Goal: Task Accomplishment & Management: Manage account settings

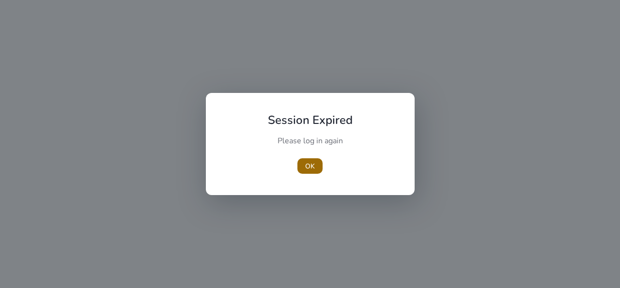
click at [310, 165] on span "OK" at bounding box center [310, 166] width 10 height 10
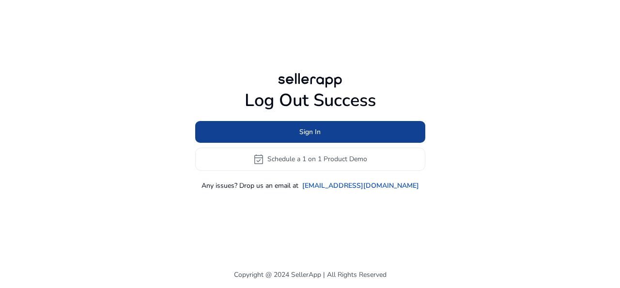
click at [325, 129] on span at bounding box center [310, 131] width 230 height 23
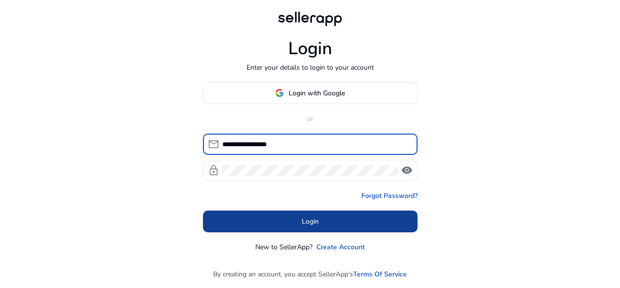
type input "**********"
click at [303, 218] on span "Login" at bounding box center [310, 222] width 17 height 10
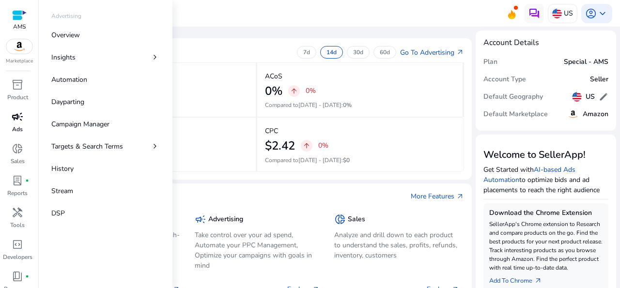
click at [13, 124] on div "campaign" at bounding box center [17, 117] width 27 height 16
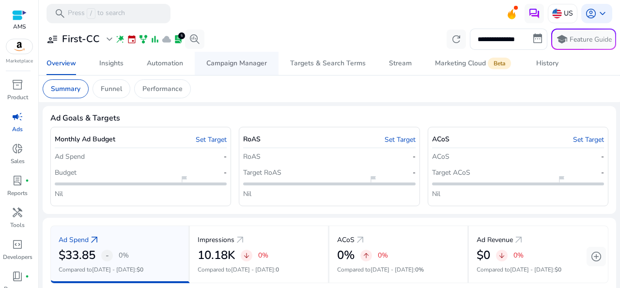
click at [261, 63] on div "Campaign Manager" at bounding box center [236, 63] width 61 height 7
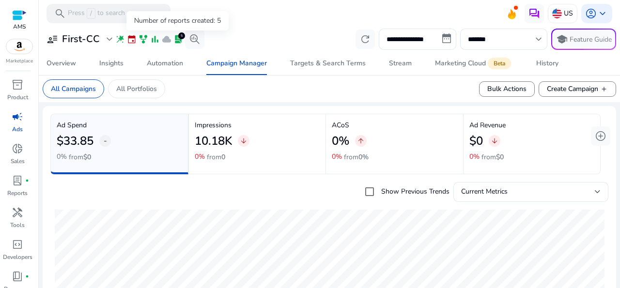
click at [181, 36] on div "5" at bounding box center [181, 35] width 7 height 7
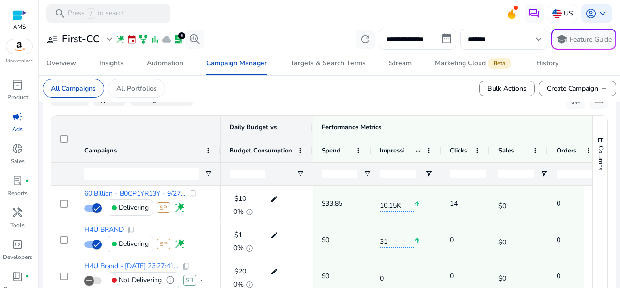
scroll to position [330, 0]
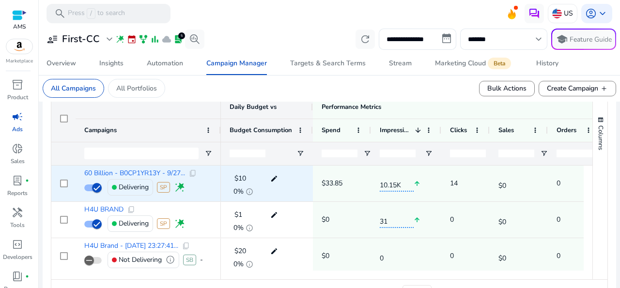
click at [274, 178] on mat-icon "edit" at bounding box center [274, 178] width 13 height 15
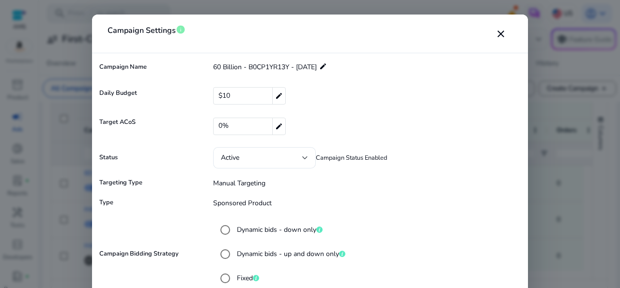
click at [239, 93] on div "$10 edit" at bounding box center [249, 95] width 73 height 17
drag, startPoint x: 239, startPoint y: 93, endPoint x: 214, endPoint y: 93, distance: 25.2
click at [221, 93] on input "**" at bounding box center [361, 96] width 280 height 16
type input "*"
click at [411, 84] on form "**********" at bounding box center [310, 237] width 426 height 359
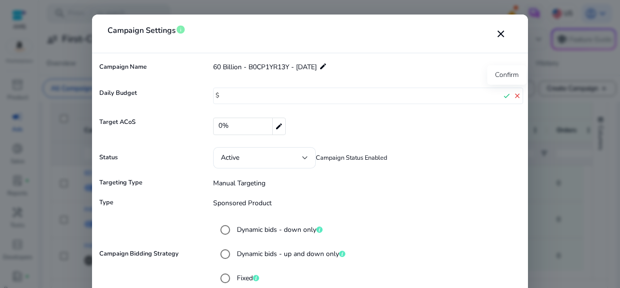
click at [507, 96] on mat-icon "check" at bounding box center [506, 96] width 11 height 15
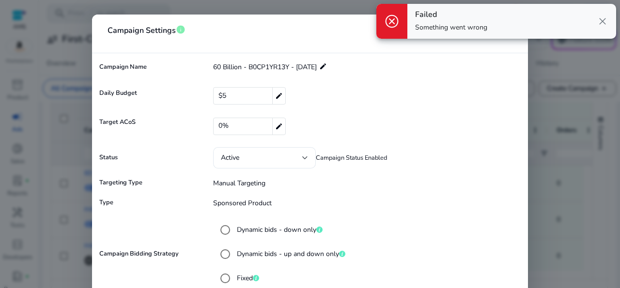
click at [601, 18] on span "close" at bounding box center [603, 22] width 12 height 12
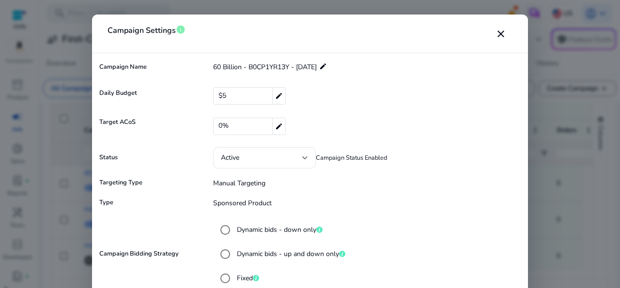
click at [618, 177] on div at bounding box center [310, 144] width 620 height 288
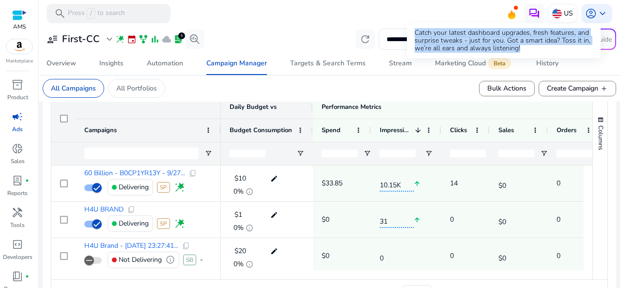
drag, startPoint x: 416, startPoint y: 32, endPoint x: 528, endPoint y: 50, distance: 113.8
click at [528, 50] on div "Catch your latest dashboard upgrades, fresh features, and surprise tweaks - jus…" at bounding box center [504, 40] width 194 height 35
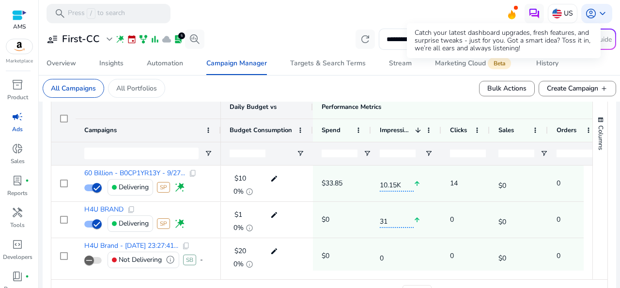
click at [508, 14] on icon at bounding box center [511, 14] width 7 height 9
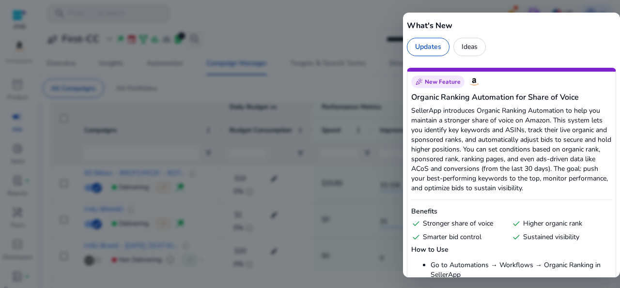
click at [353, 11] on div at bounding box center [310, 144] width 620 height 288
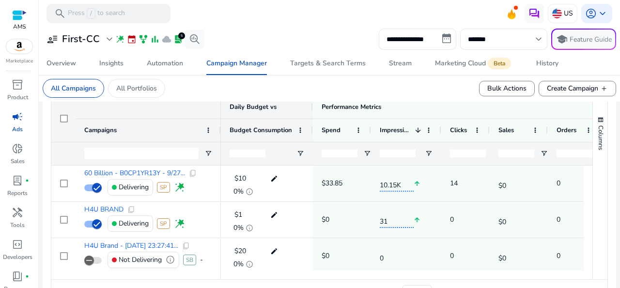
click at [514, 10] on span at bounding box center [516, 8] width 4 height 4
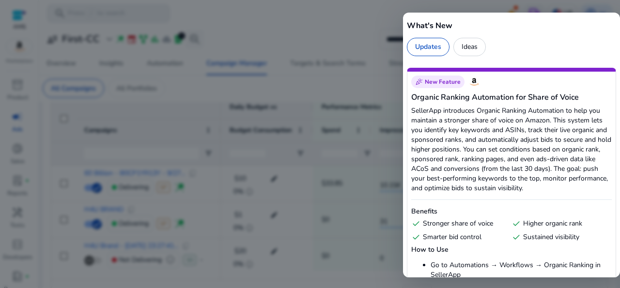
click at [466, 46] on div "Ideas" at bounding box center [469, 47] width 32 height 18
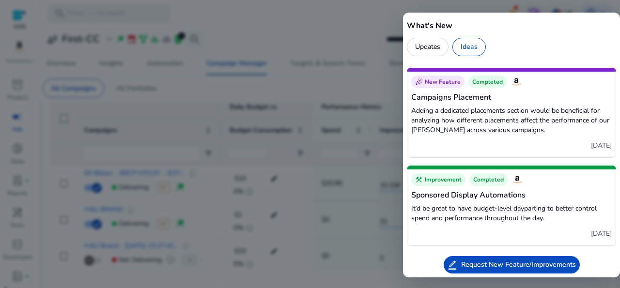
click at [354, 31] on div at bounding box center [310, 144] width 620 height 288
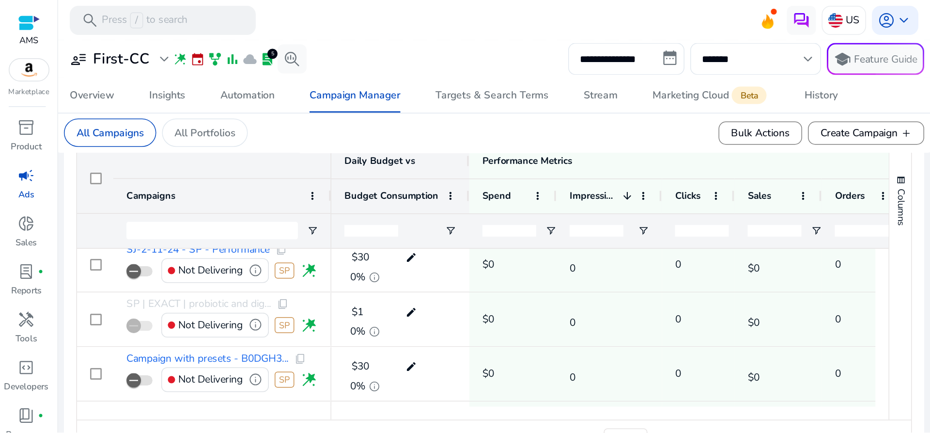
scroll to position [0, 0]
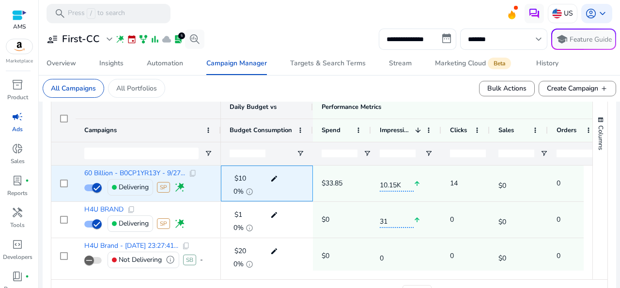
click at [276, 177] on mat-icon "edit" at bounding box center [274, 178] width 13 height 15
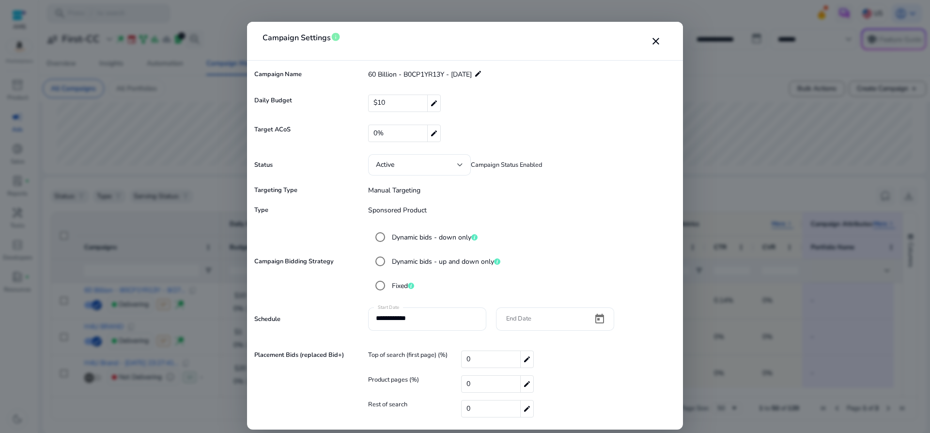
scroll to position [70, 0]
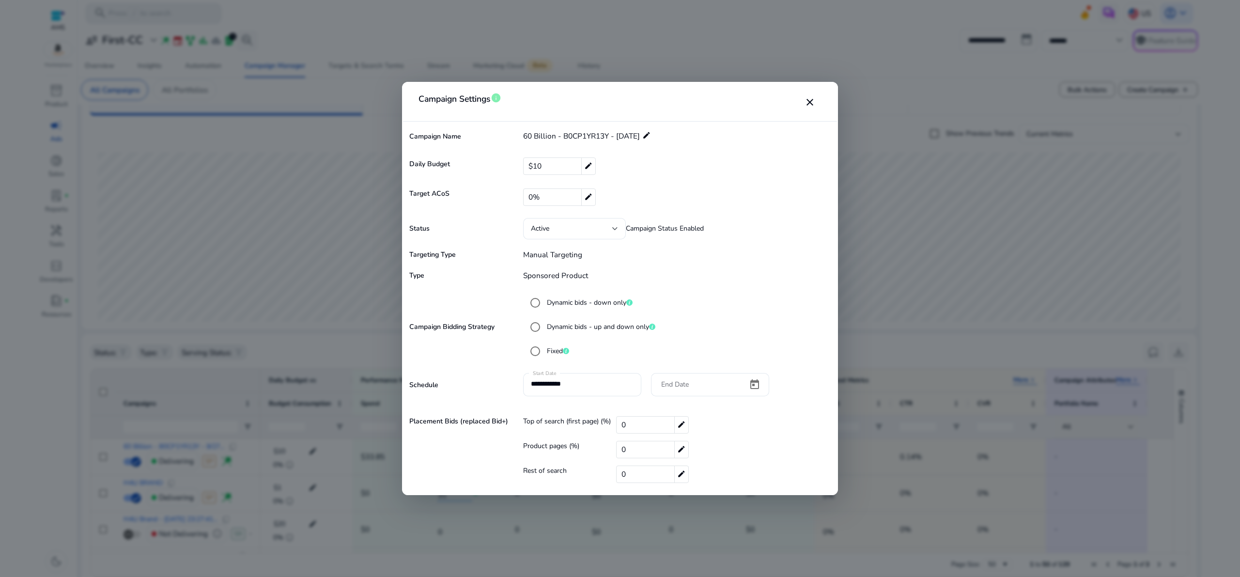
click at [589, 164] on mat-icon "edit" at bounding box center [588, 166] width 14 height 16
click at [559, 165] on input "**" at bounding box center [671, 166] width 278 height 16
type input "*"
click at [620, 246] on form "**********" at bounding box center [620, 308] width 426 height 364
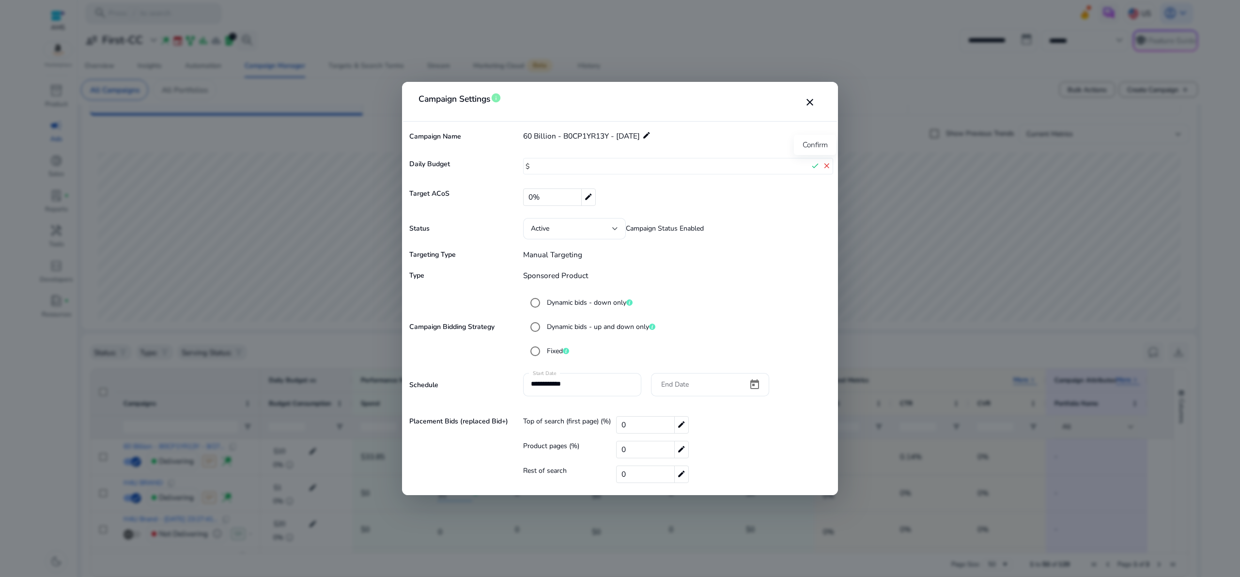
click at [620, 167] on mat-icon "check" at bounding box center [815, 166] width 12 height 15
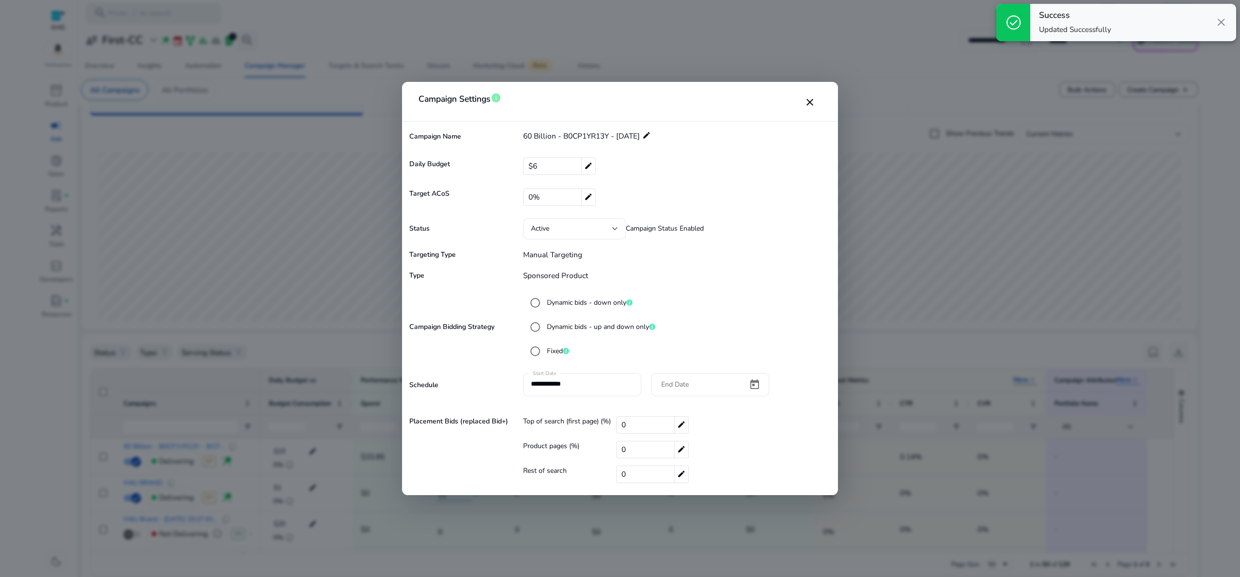
click at [620, 183] on div at bounding box center [620, 288] width 1240 height 577
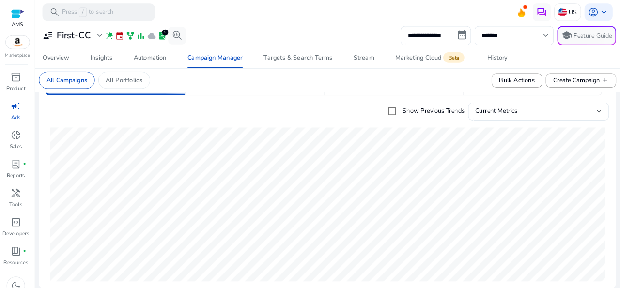
scroll to position [69, 0]
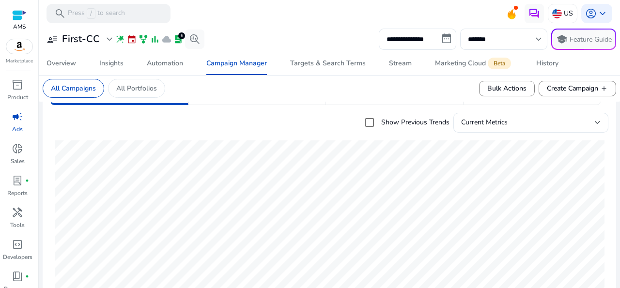
click at [261, 91] on mat-card "All Campaigns All Portfolios Bulk Actions Create Campaign add" at bounding box center [329, 88] width 589 height 27
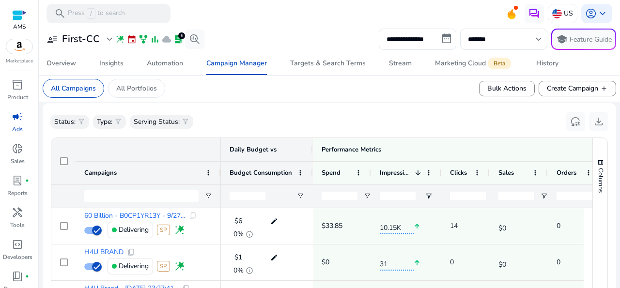
scroll to position [357, 0]
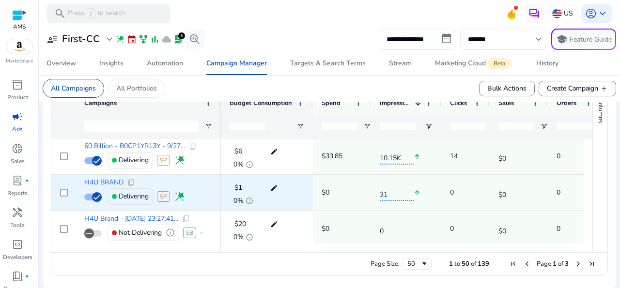
click at [274, 186] on mat-icon "edit" at bounding box center [274, 188] width 13 height 15
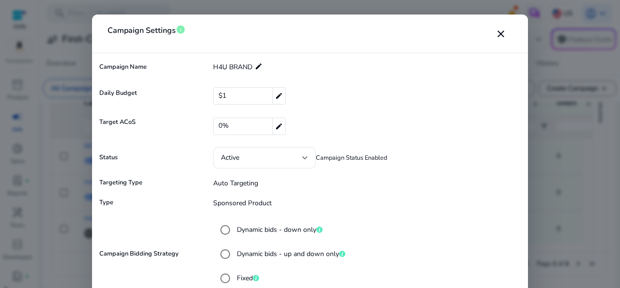
click at [279, 93] on mat-icon "edit" at bounding box center [278, 96] width 13 height 16
click at [243, 97] on input "*" at bounding box center [361, 96] width 280 height 16
type input "*"
click at [505, 96] on mat-icon "check" at bounding box center [506, 96] width 11 height 15
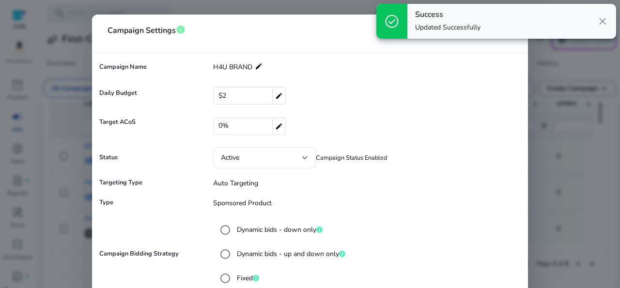
click at [605, 22] on span "close" at bounding box center [603, 22] width 12 height 12
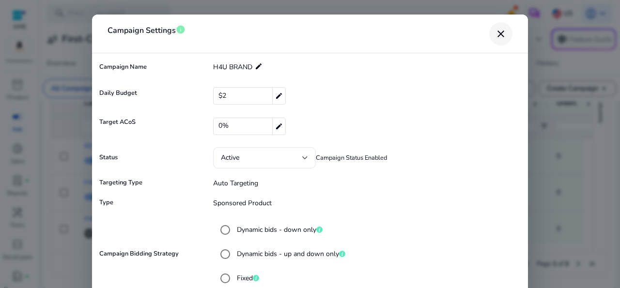
click at [501, 32] on mat-icon "close" at bounding box center [501, 34] width 12 height 12
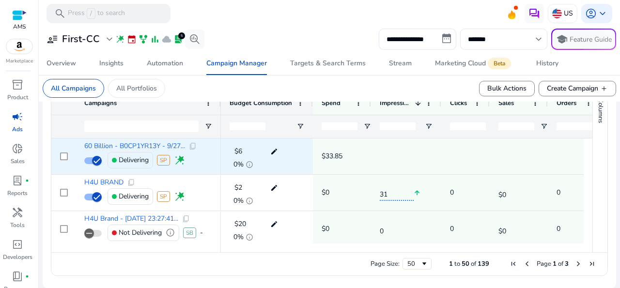
click at [273, 151] on mat-icon "edit" at bounding box center [274, 151] width 13 height 15
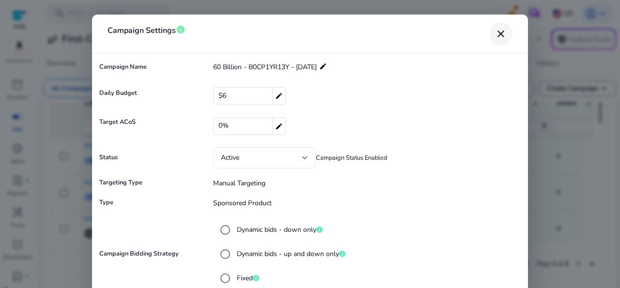
click at [502, 35] on mat-icon "close" at bounding box center [501, 34] width 12 height 12
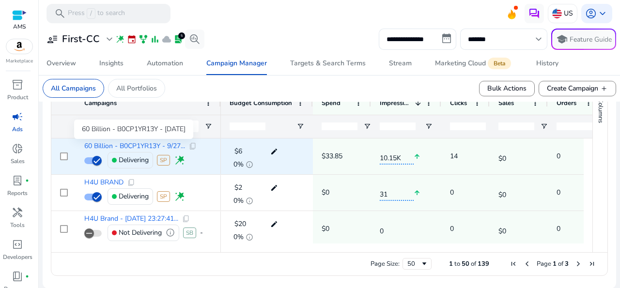
click at [118, 145] on span "60 Billion - B0CP1YR13Y - 9/27..." at bounding box center [134, 146] width 101 height 7
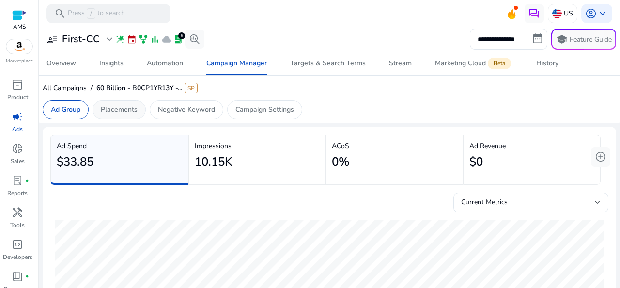
click at [111, 109] on p "Placements" at bounding box center [119, 110] width 37 height 10
click at [186, 109] on p "Negative Keyword" at bounding box center [186, 110] width 57 height 10
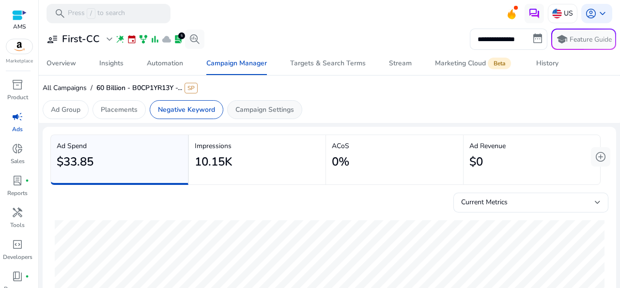
click at [264, 112] on p "Campaign Settings" at bounding box center [264, 110] width 59 height 10
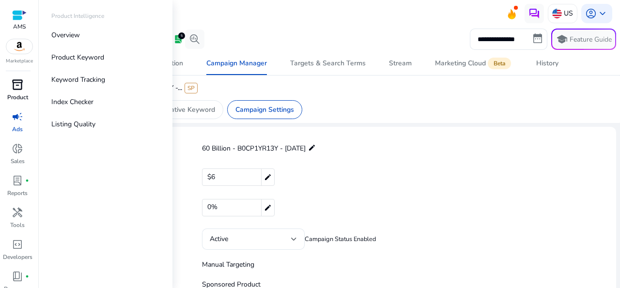
click at [13, 86] on span "inventory_2" at bounding box center [18, 85] width 12 height 12
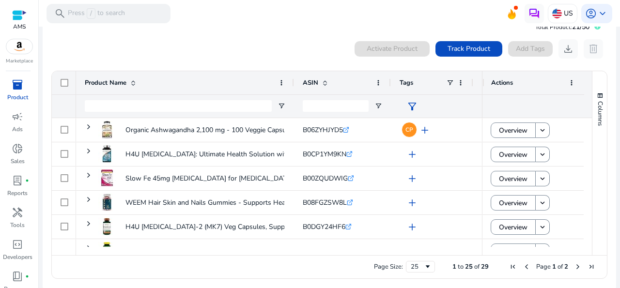
scroll to position [23, 0]
